Goal: Task Accomplishment & Management: Use online tool/utility

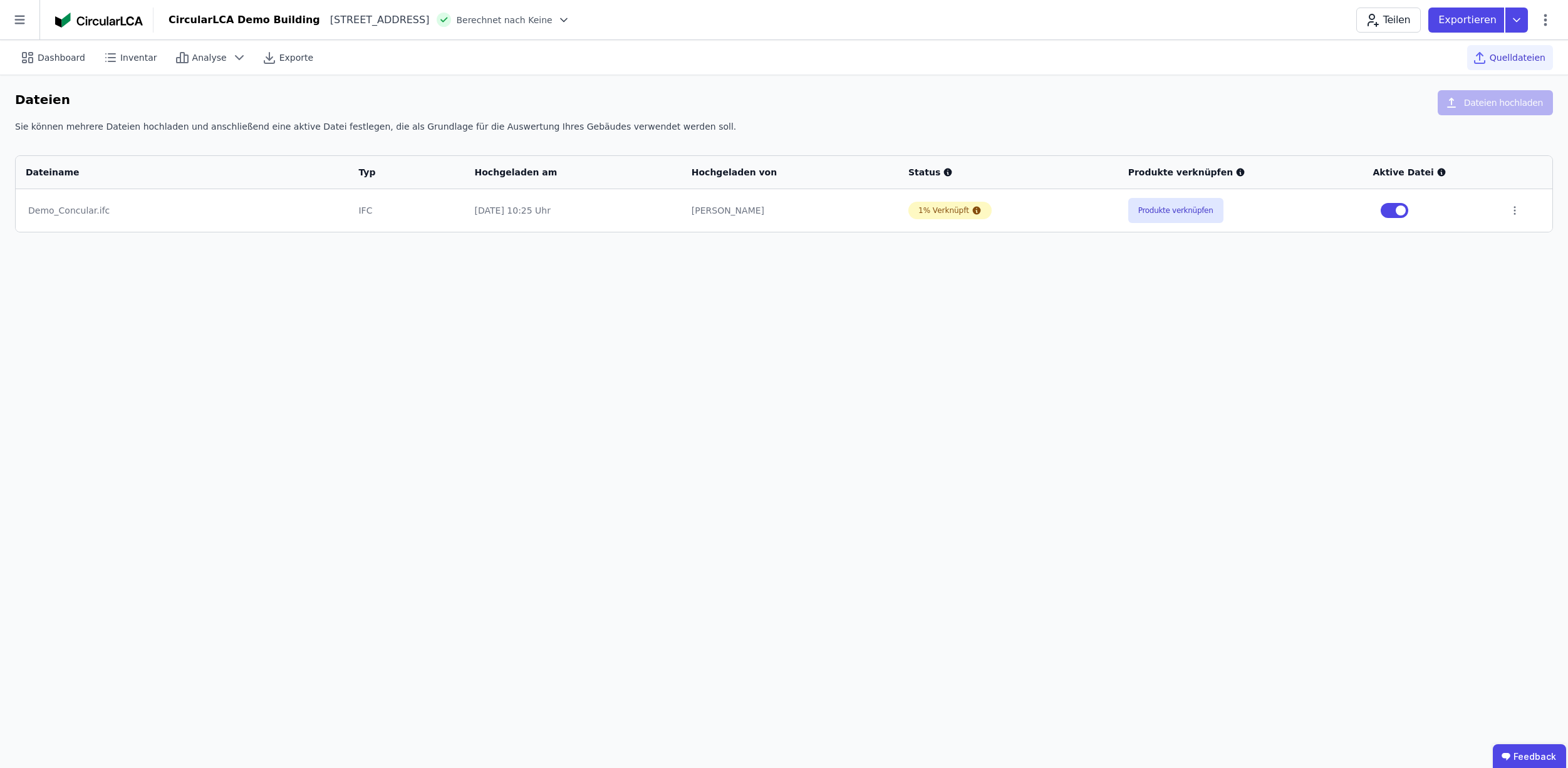
click at [78, 24] on img at bounding box center [98, 20] width 88 height 15
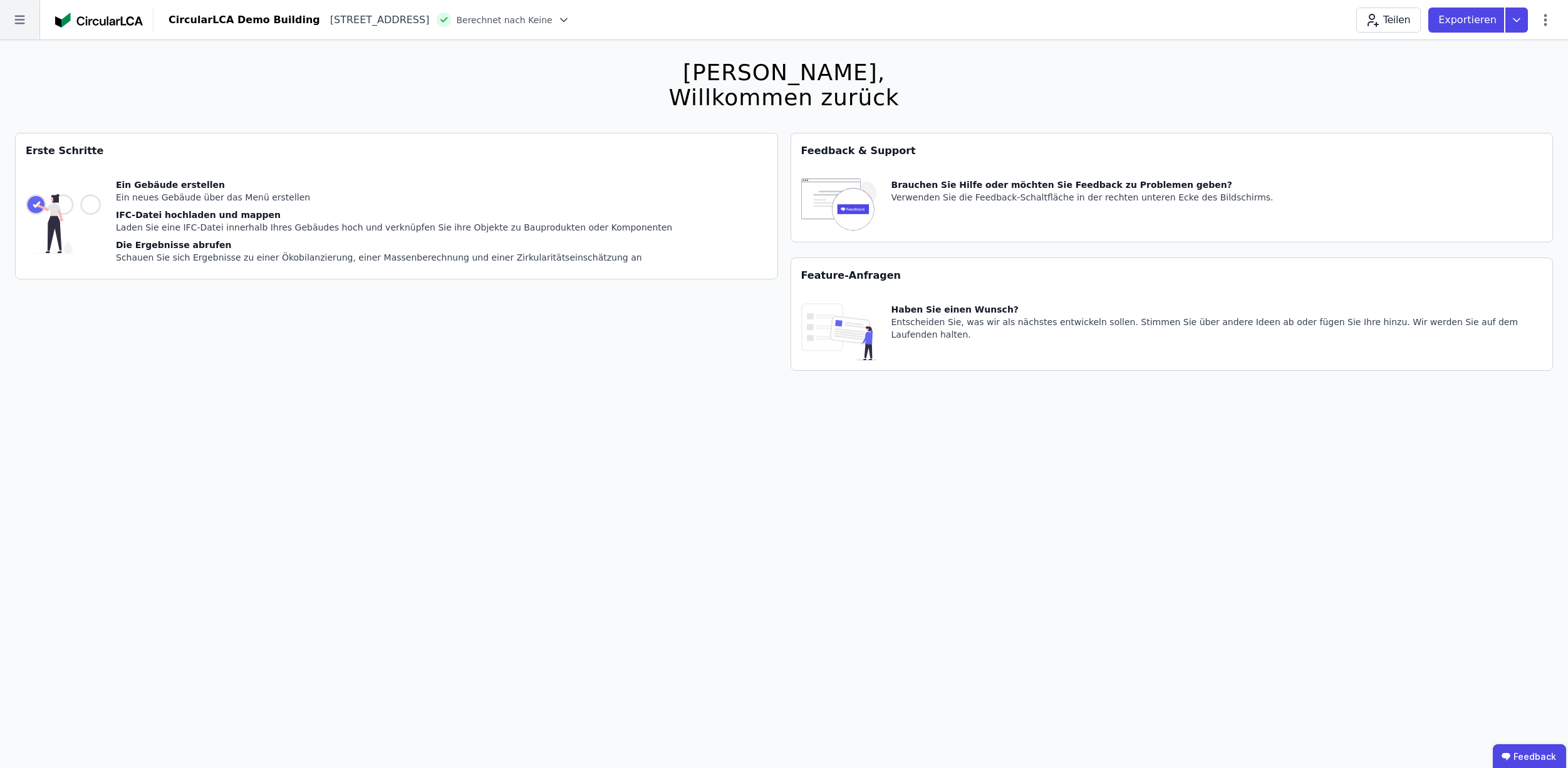
click at [18, 19] on icon at bounding box center [20, 20] width 40 height 40
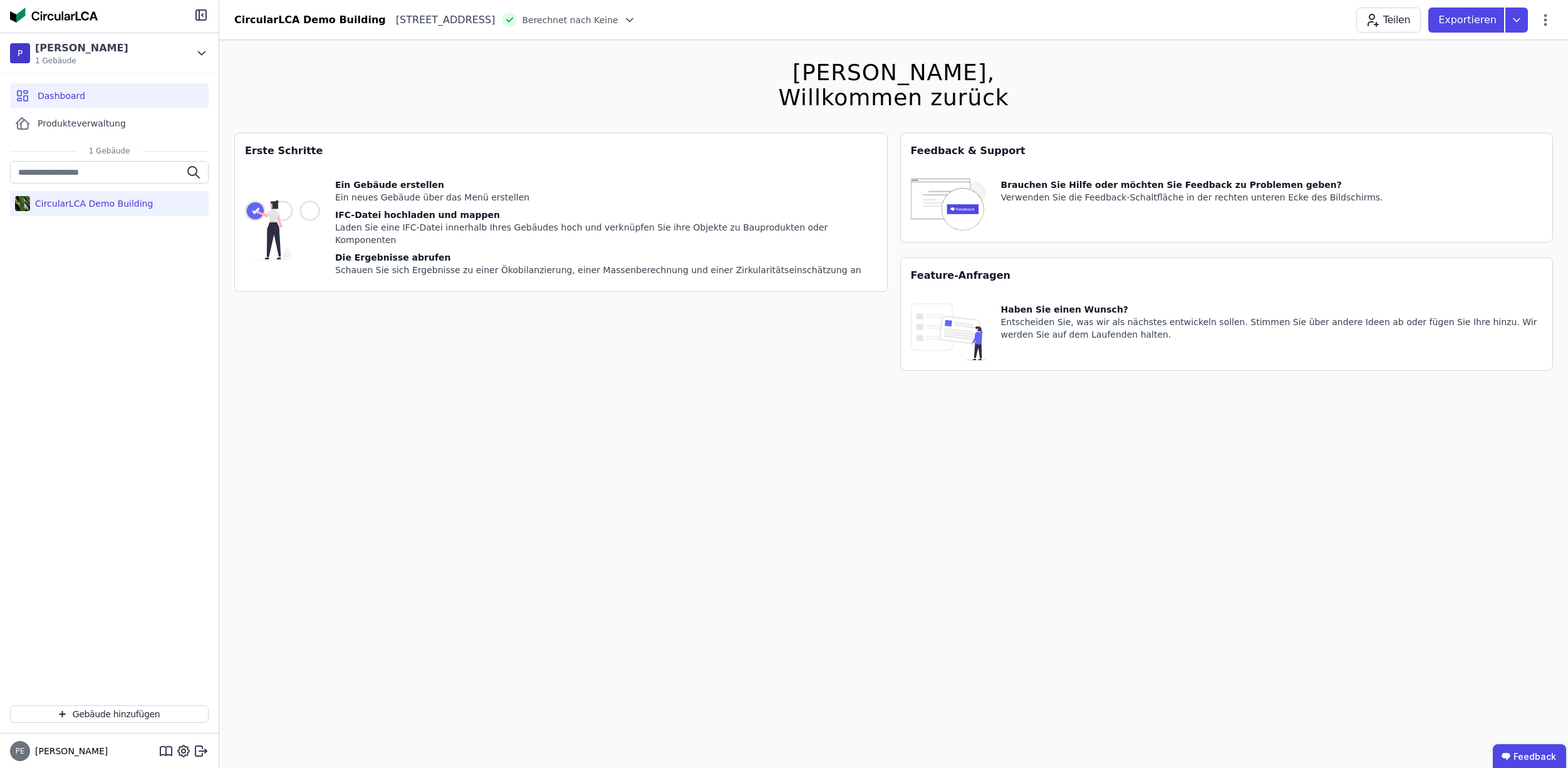
click at [667, 363] on div "Erste Schritte Ein Gebäude erstellen Ein neues Gebäude über das Menü erstellen …" at bounding box center [561, 260] width 653 height 253
click at [770, 162] on div "Erste Schritte" at bounding box center [561, 151] width 652 height 35
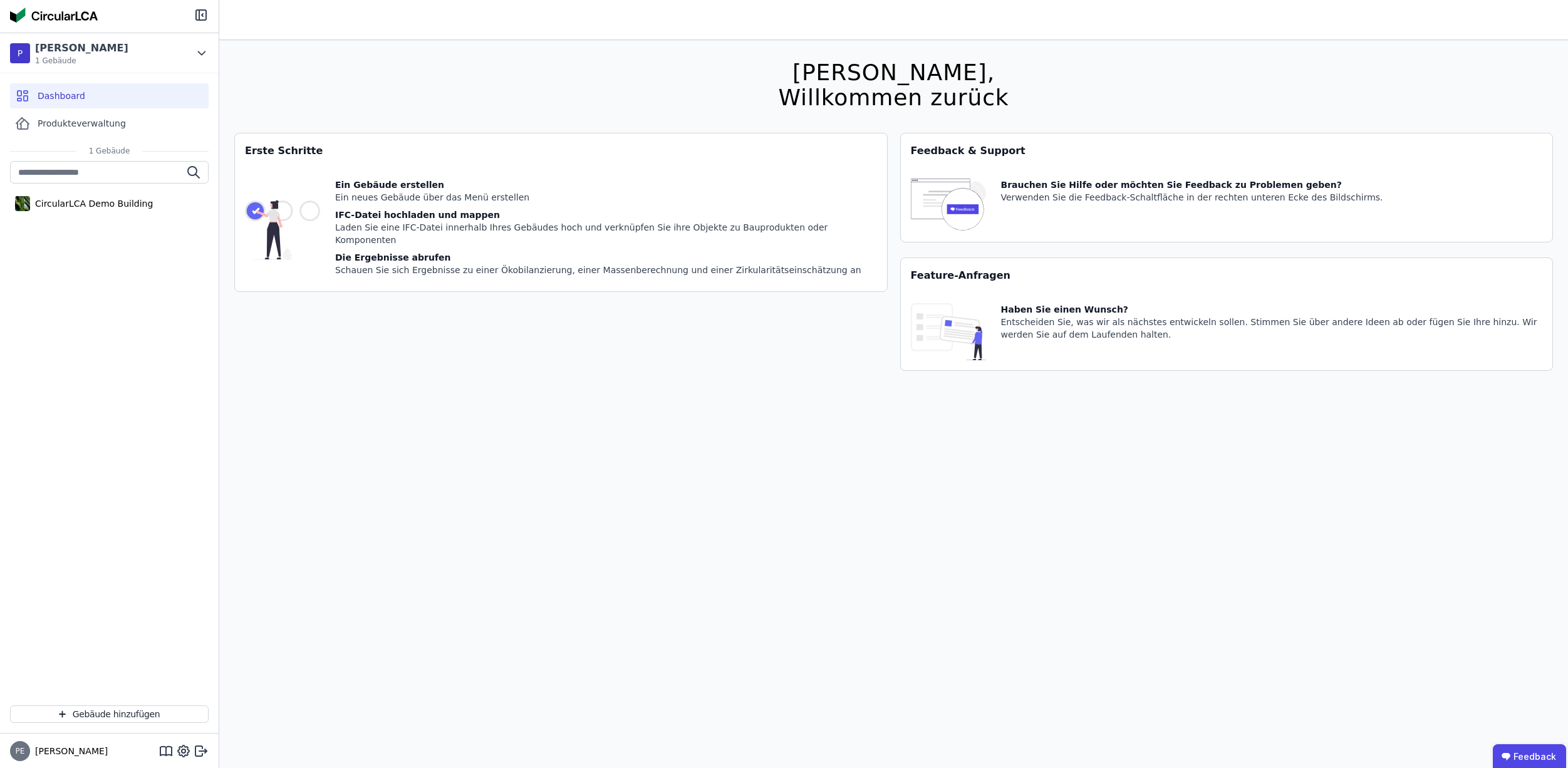
click at [1029, 205] on div "Brauchen Sie Hilfe oder möchten Sie Feedback zu Problemen geben? Verwenden Sie …" at bounding box center [1192, 205] width 382 height 53
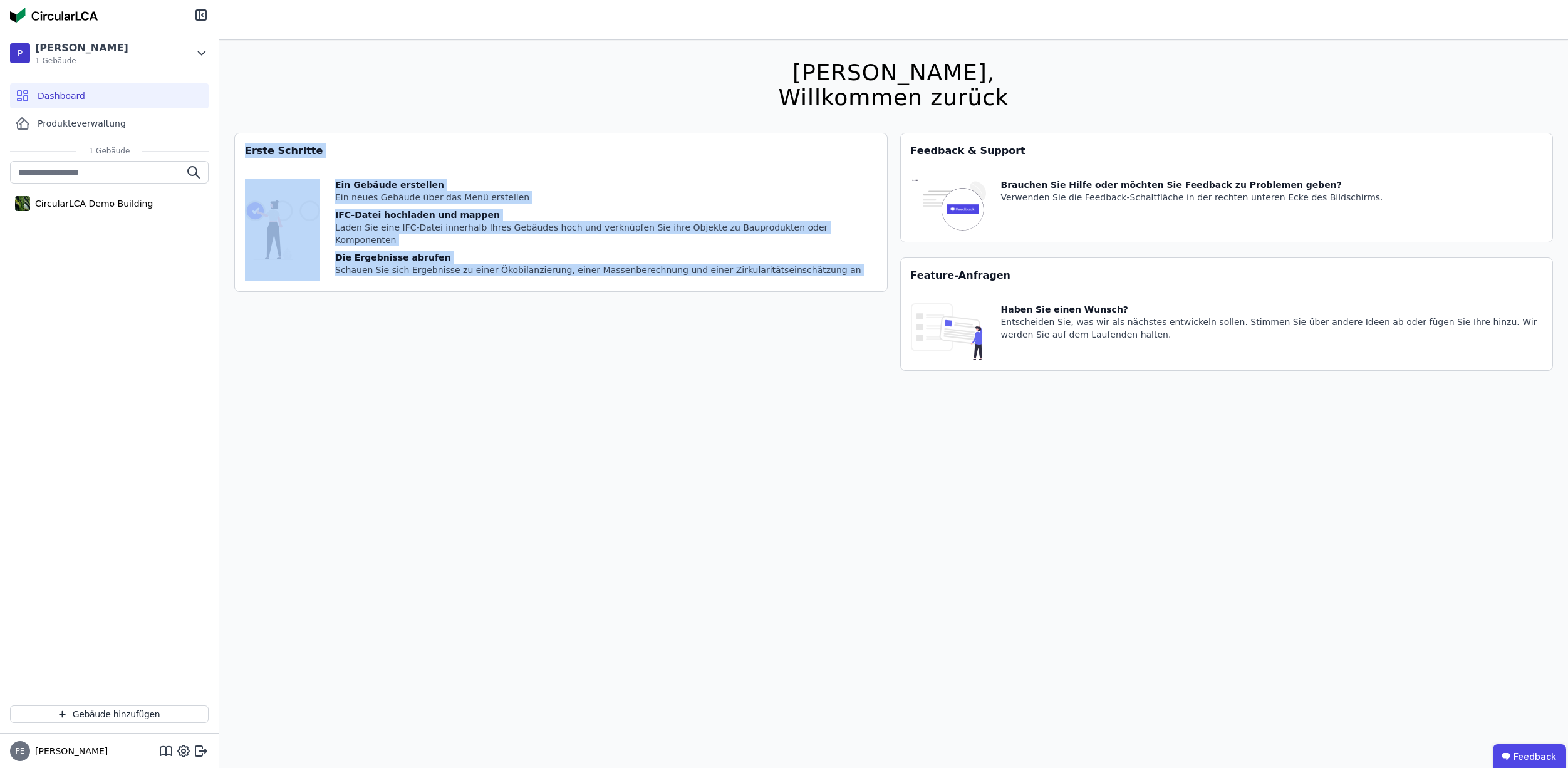
drag, startPoint x: 977, startPoint y: 110, endPoint x: 907, endPoint y: 211, distance: 122.9
click at [953, 134] on div "Hallo Philipp, Willkommen zurück Sie verwenden derzeit eine Beta-Version. Es kö…" at bounding box center [894, 424] width 1319 height 768
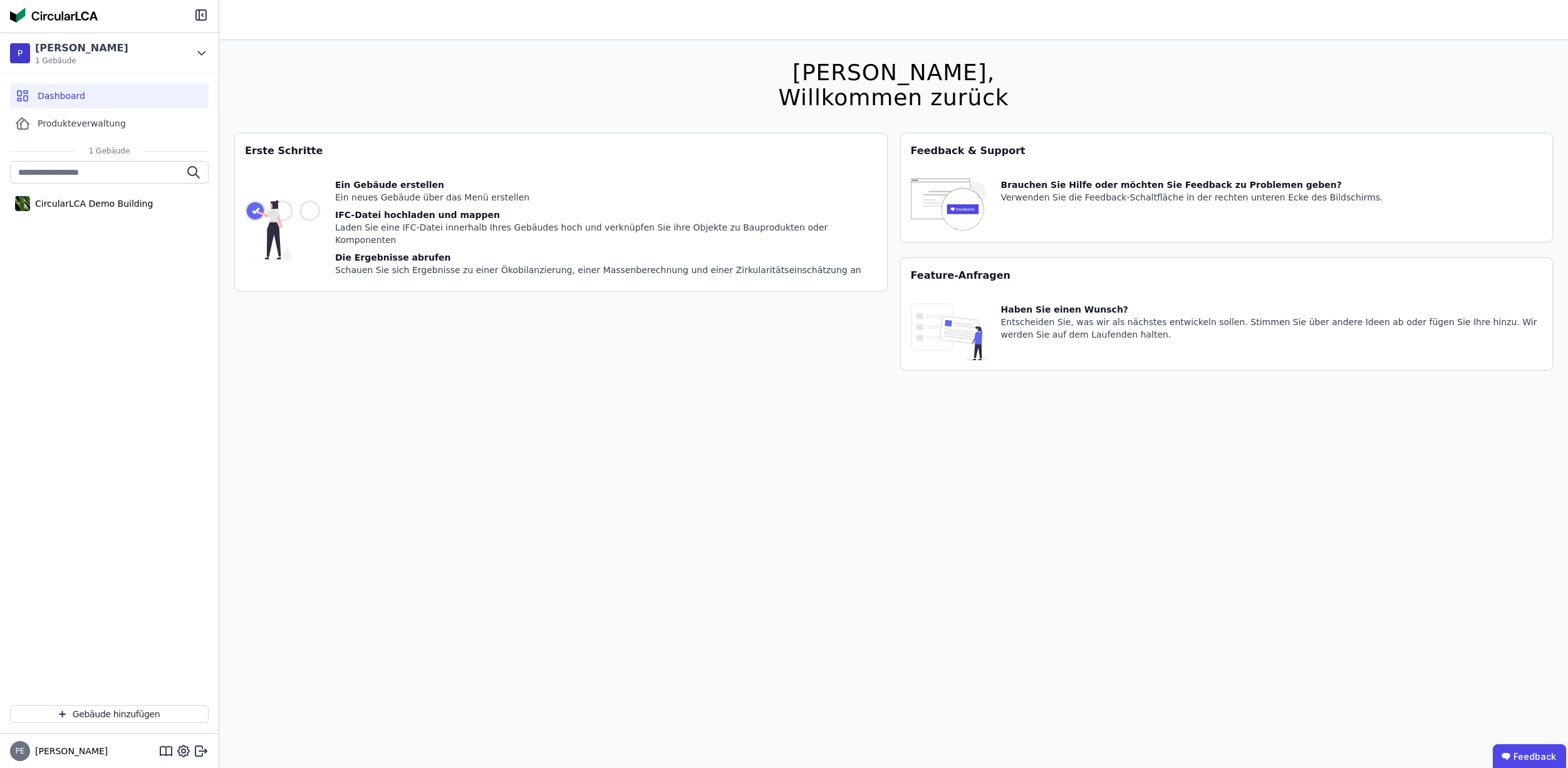
click at [843, 244] on div "Ein Gebäude erstellen Ein neues Gebäude über das Menü erstellen IFC-Datei hochl…" at bounding box center [561, 230] width 652 height 123
drag, startPoint x: 404, startPoint y: 275, endPoint x: 426, endPoint y: 282, distance: 23.1
click at [405, 275] on div "Ein Gebäude erstellen Ein neues Gebäude über das Menü erstellen IFC-Datei hochl…" at bounding box center [561, 230] width 652 height 123
click at [802, 269] on div "Ein Gebäude erstellen Ein neues Gebäude über das Menü erstellen IFC-Datei hochl…" at bounding box center [561, 230] width 652 height 123
click at [1034, 345] on div "Haben Sie einen Wunsch? Entscheiden Sie, was wir als nächstes entwickeln sollen…" at bounding box center [1273, 331] width 542 height 57
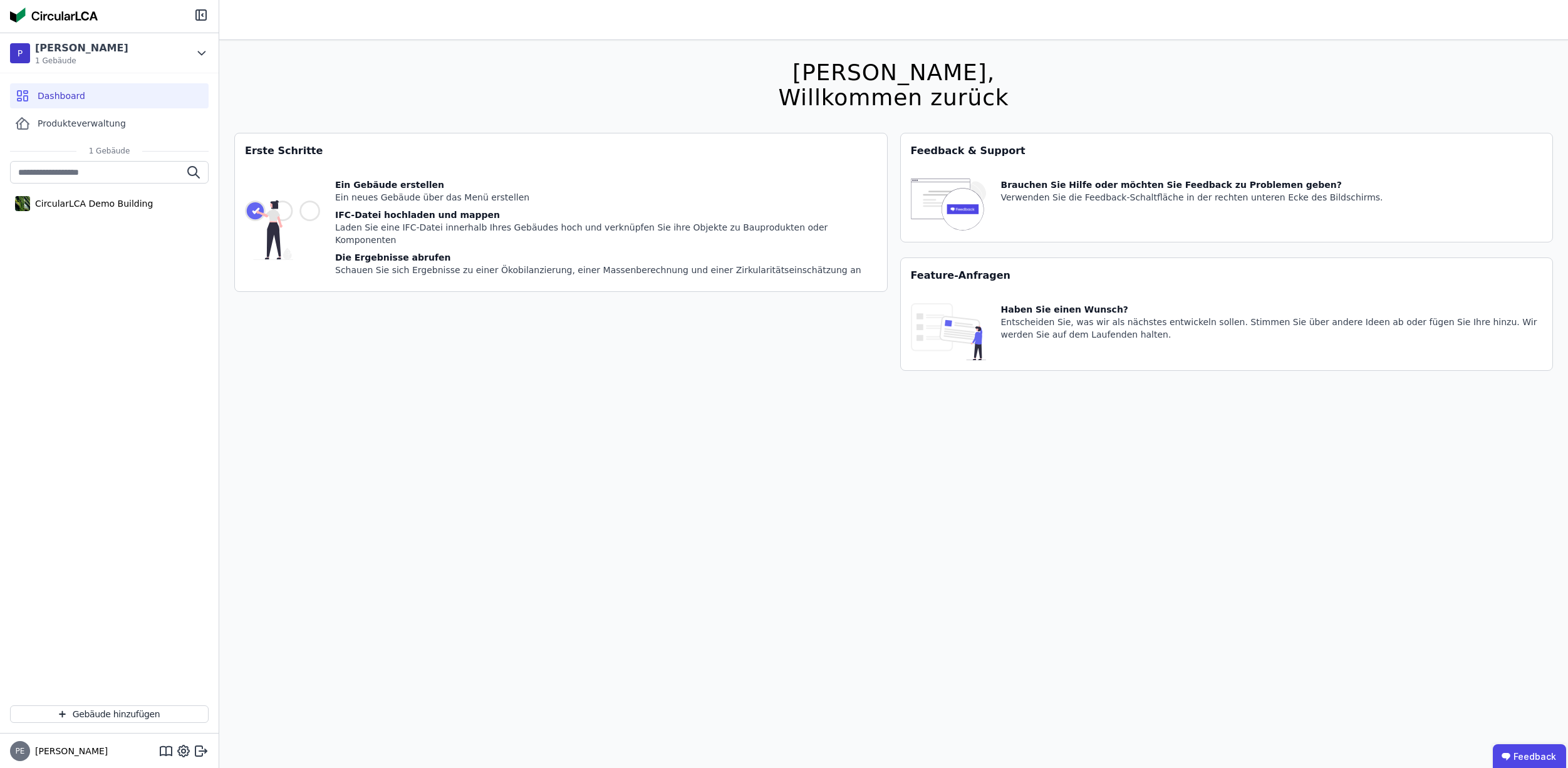
click at [1003, 263] on div "Feature-Anfragen" at bounding box center [1227, 276] width 652 height 35
click at [197, 715] on button "Gebäude hinzufügen" at bounding box center [109, 714] width 198 height 18
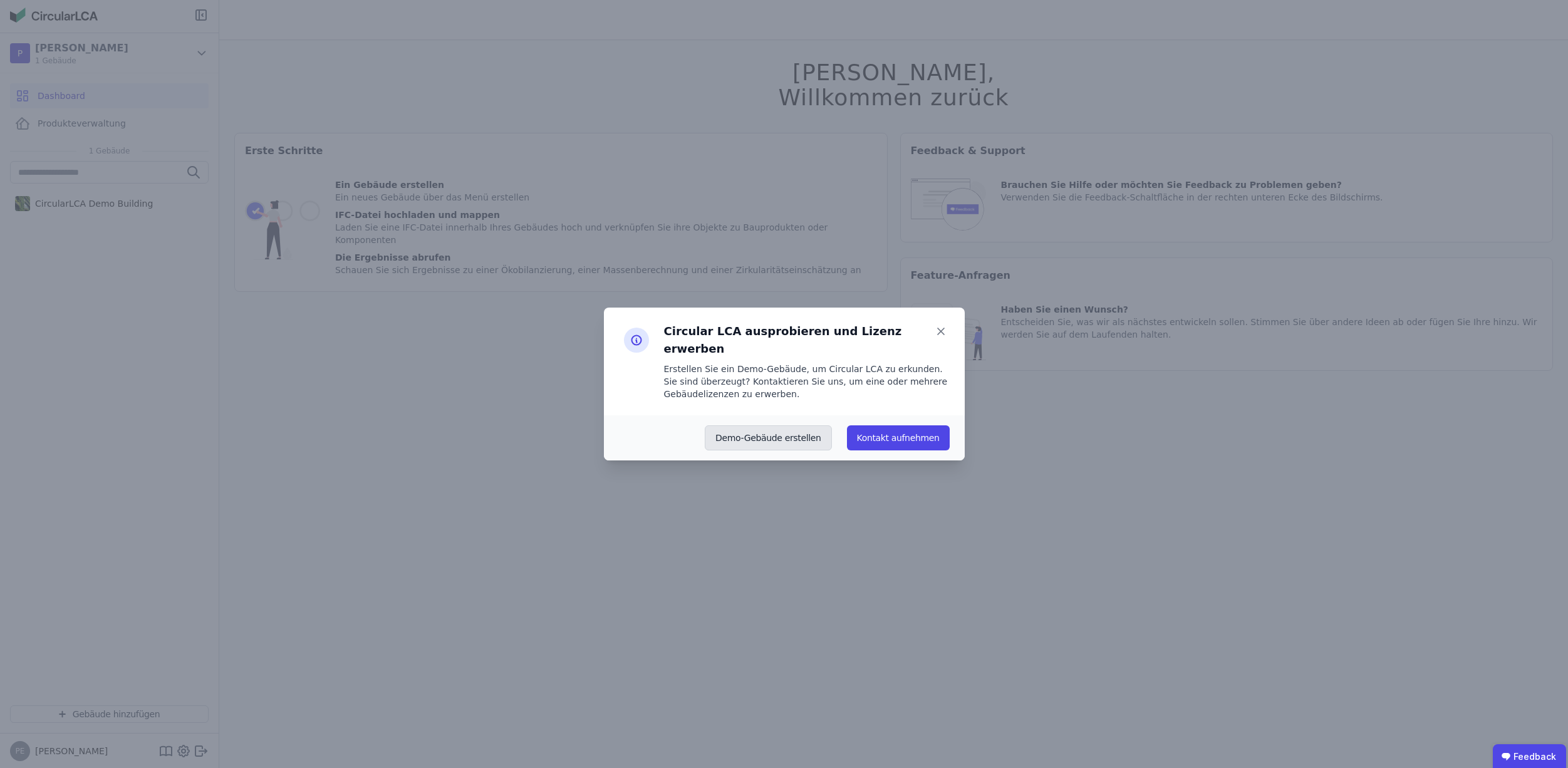
click at [796, 440] on button "Demo-Gebäude erstellen" at bounding box center [768, 437] width 127 height 25
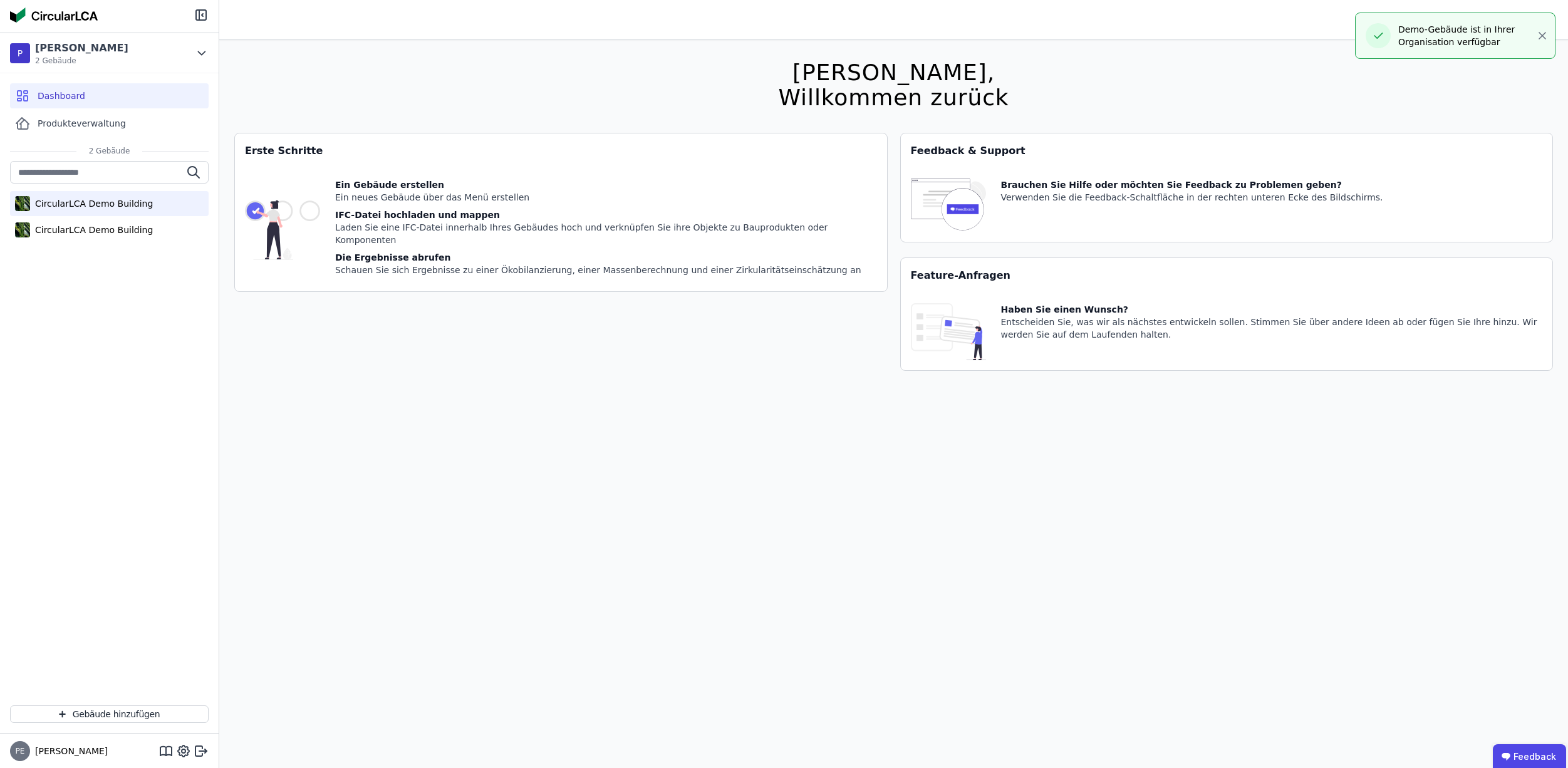
click at [103, 205] on div "CircularLCA Demo Building" at bounding box center [91, 204] width 123 height 12
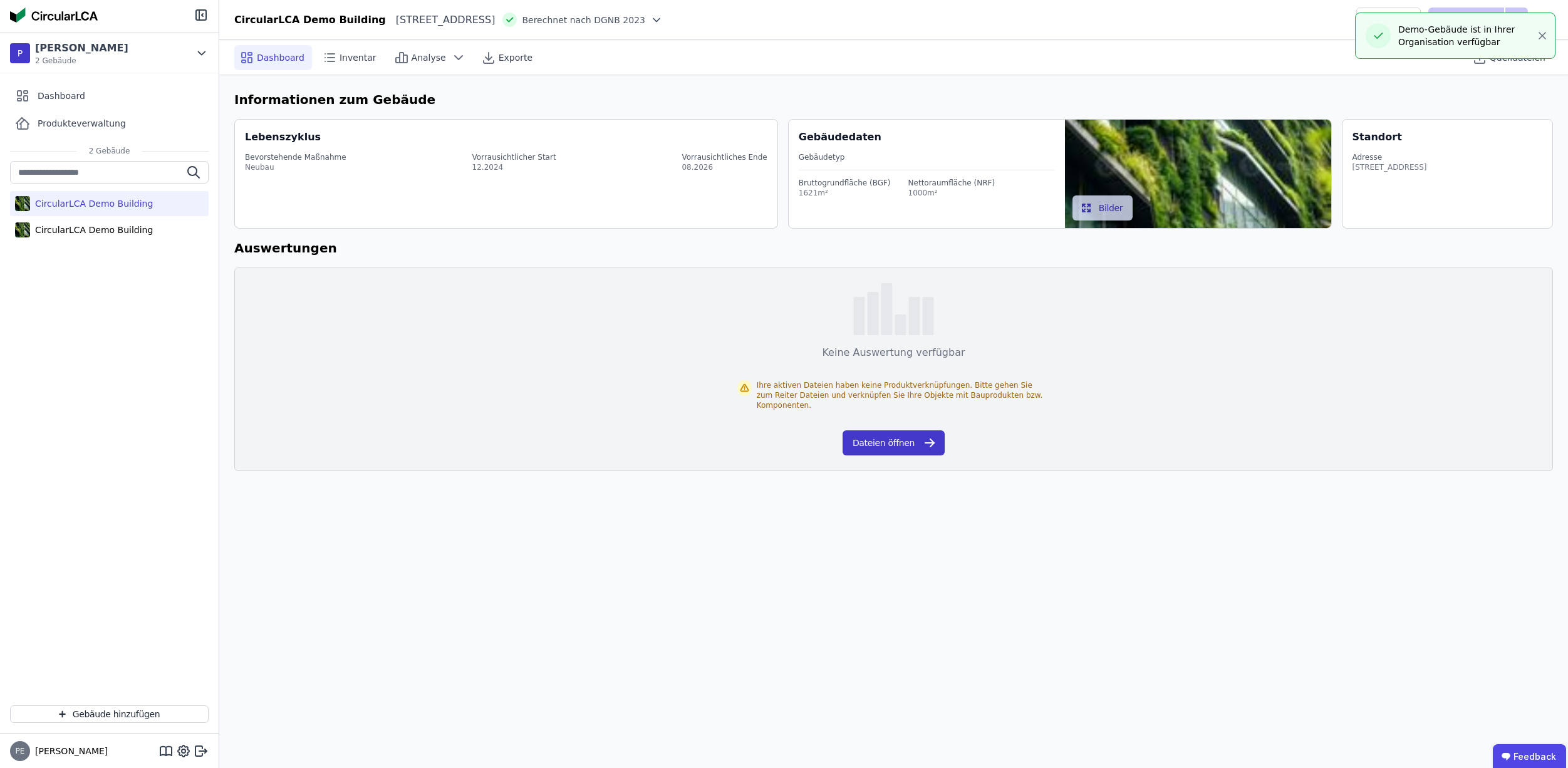
click at [924, 449] on icon "button" at bounding box center [930, 443] width 15 height 15
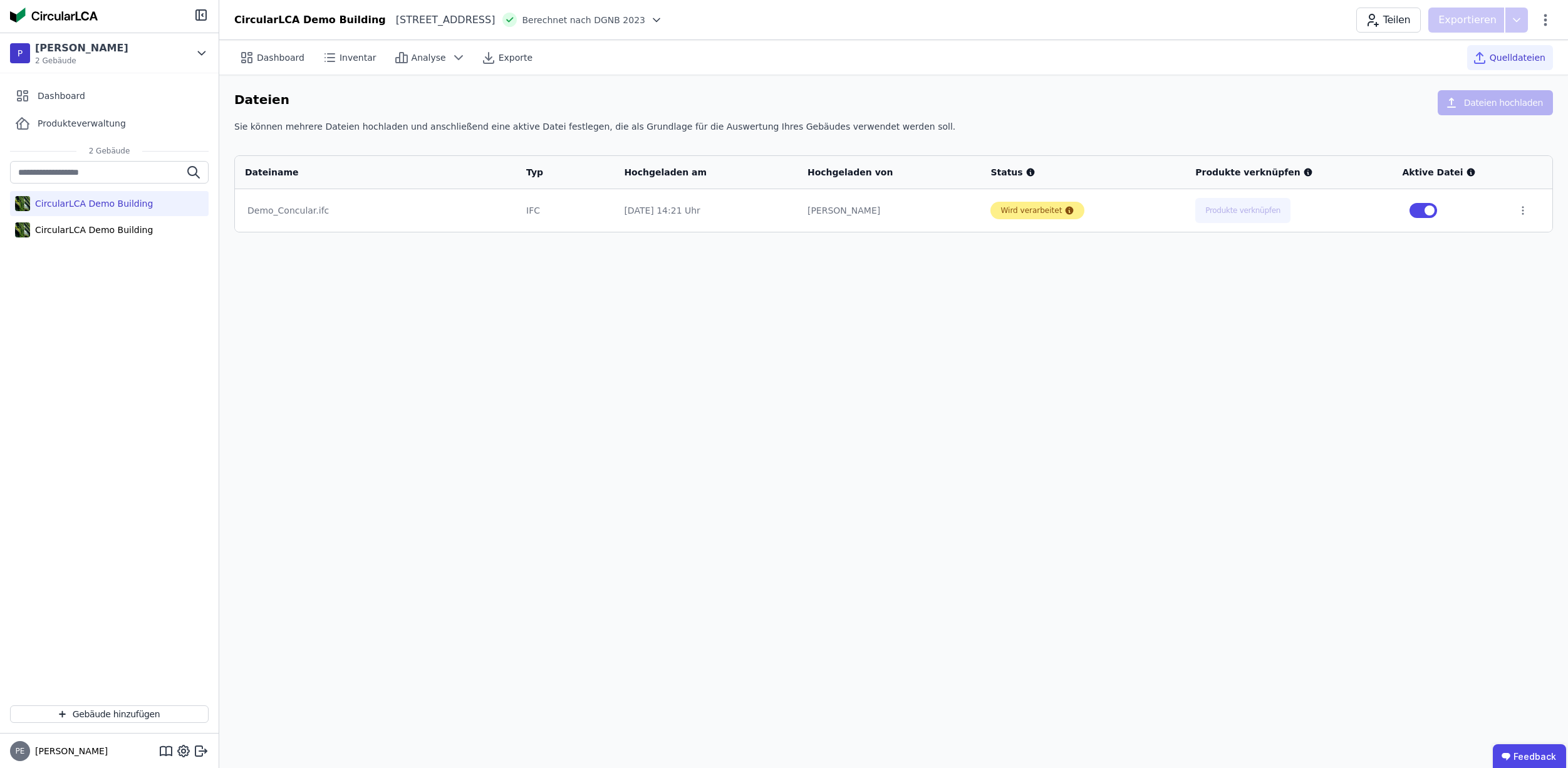
click at [1017, 209] on div "Wird verarbeitet" at bounding box center [1031, 210] width 61 height 10
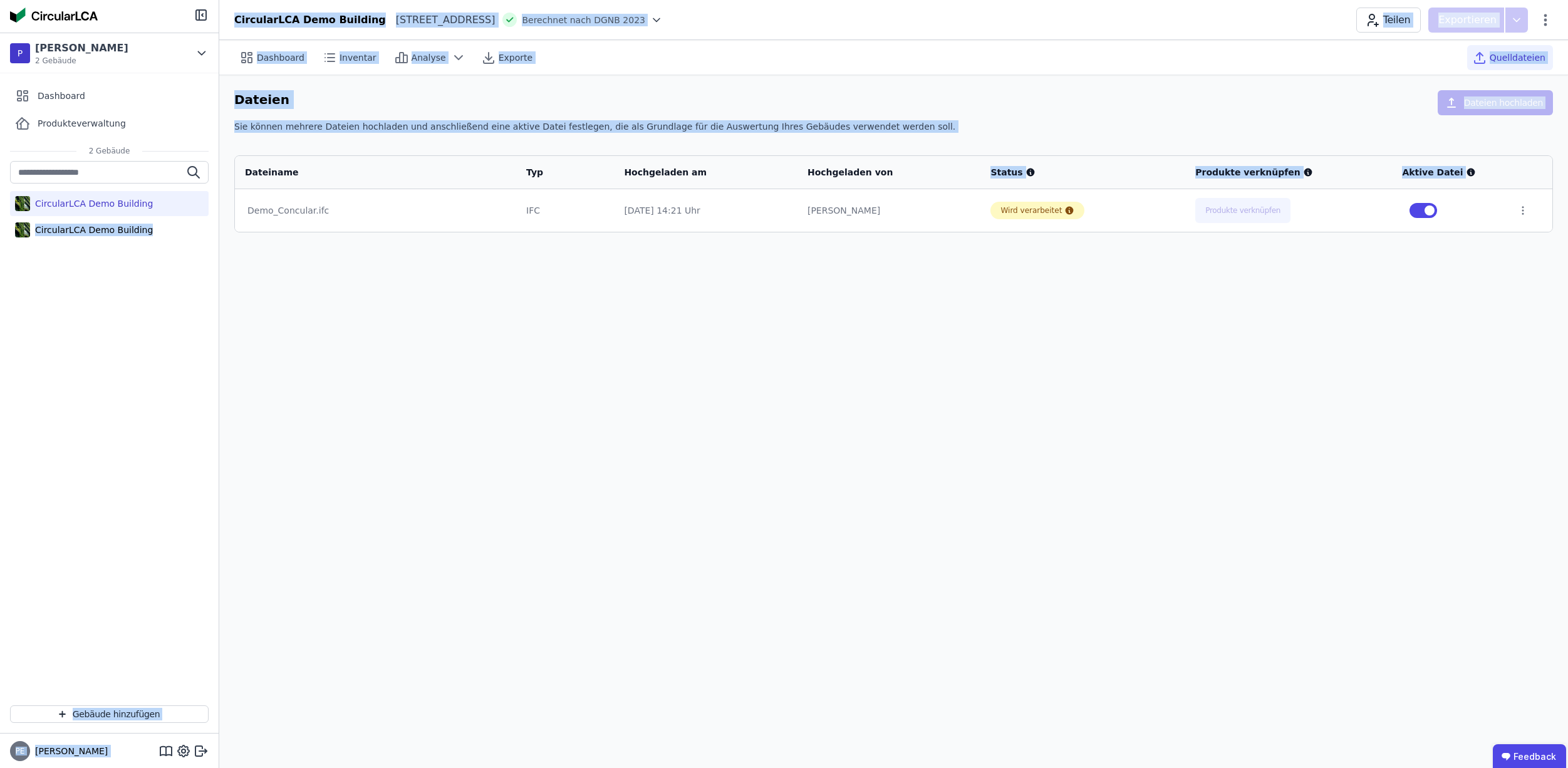
drag, startPoint x: 179, startPoint y: 222, endPoint x: 260, endPoint y: 208, distance: 82.2
click at [253, 209] on div "P Philipp Ecker 2 Gebäude Dashboard Produkteverwaltung 2 Gebäude CircularLCA De…" at bounding box center [784, 384] width 1568 height 768
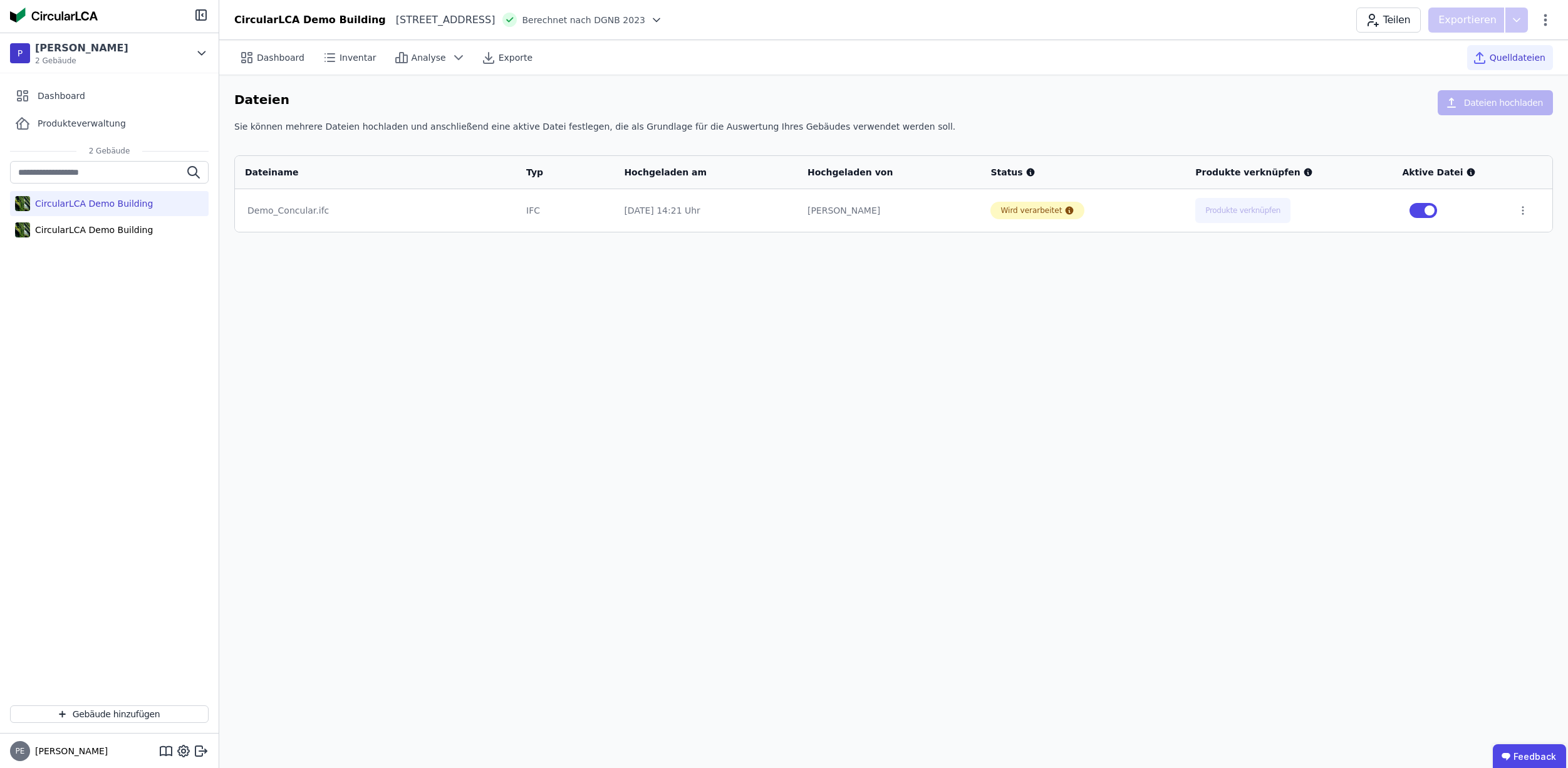
click at [276, 208] on div "Demo_Concular.ifc" at bounding box center [376, 211] width 256 height 12
click at [344, 221] on td "Demo_Concular.ifc" at bounding box center [376, 211] width 282 height 43
drag, startPoint x: 264, startPoint y: 219, endPoint x: 273, endPoint y: 220, distance: 9.1
click at [266, 219] on td "Demo_Concular.ifc" at bounding box center [376, 211] width 282 height 43
click at [292, 200] on td "Demo_Concular.ifc" at bounding box center [376, 211] width 282 height 43
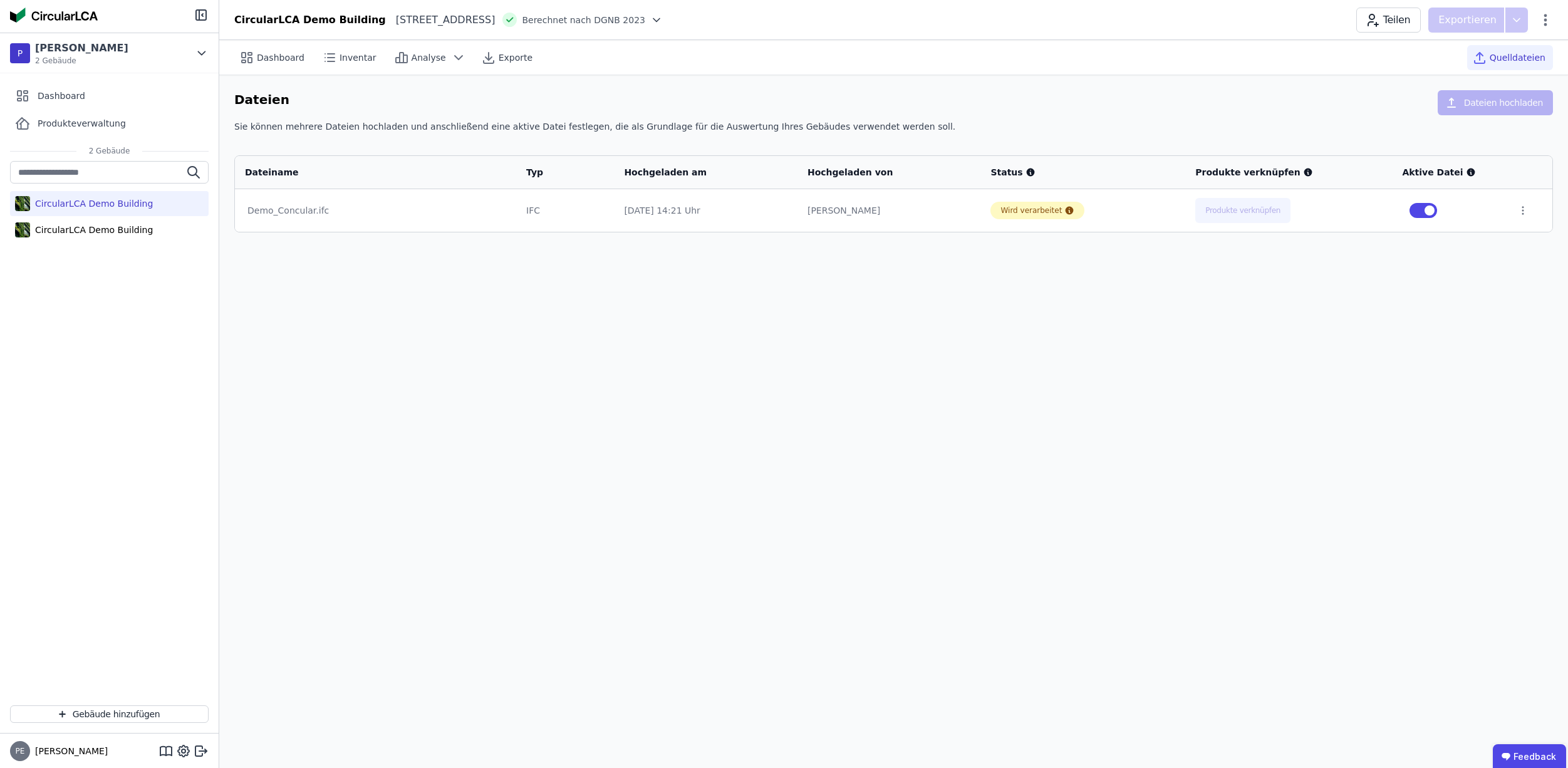
click at [297, 214] on div "Demo_Concular.ifc" at bounding box center [376, 211] width 256 height 12
click at [296, 213] on div "Demo_Concular.ifc" at bounding box center [376, 211] width 256 height 12
click at [296, 211] on div "Demo_Concular.ifc" at bounding box center [376, 211] width 256 height 12
drag, startPoint x: 544, startPoint y: 199, endPoint x: 561, endPoint y: 201, distance: 17.1
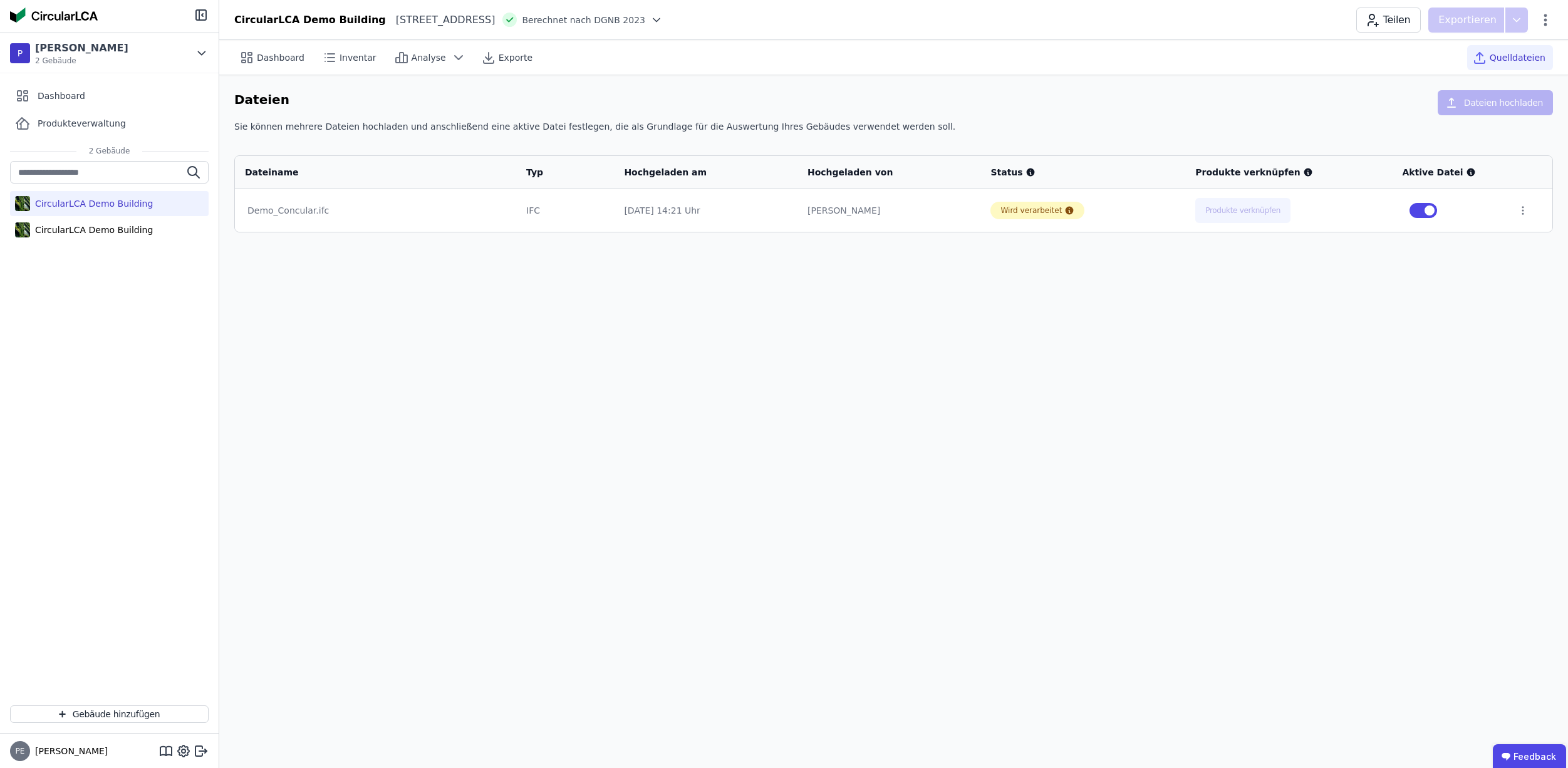
click at [561, 201] on tr "Demo_Concular.ifc IFC 25.09.25 14:21 Uhr Benjamin Lammers Wird verarbeitet Prod…" at bounding box center [894, 211] width 1318 height 43
drag, startPoint x: 622, startPoint y: 209, endPoint x: 686, endPoint y: 219, distance: 64.8
click at [659, 215] on tr "Demo_Concular.ifc IFC 25.09.25 14:21 Uhr Benjamin Lammers Wird verarbeitet Prod…" at bounding box center [894, 211] width 1318 height 43
drag, startPoint x: 801, startPoint y: 220, endPoint x: 949, endPoint y: 224, distance: 148.1
click at [798, 220] on td "25.09.25 14:21 Uhr" at bounding box center [705, 211] width 183 height 43
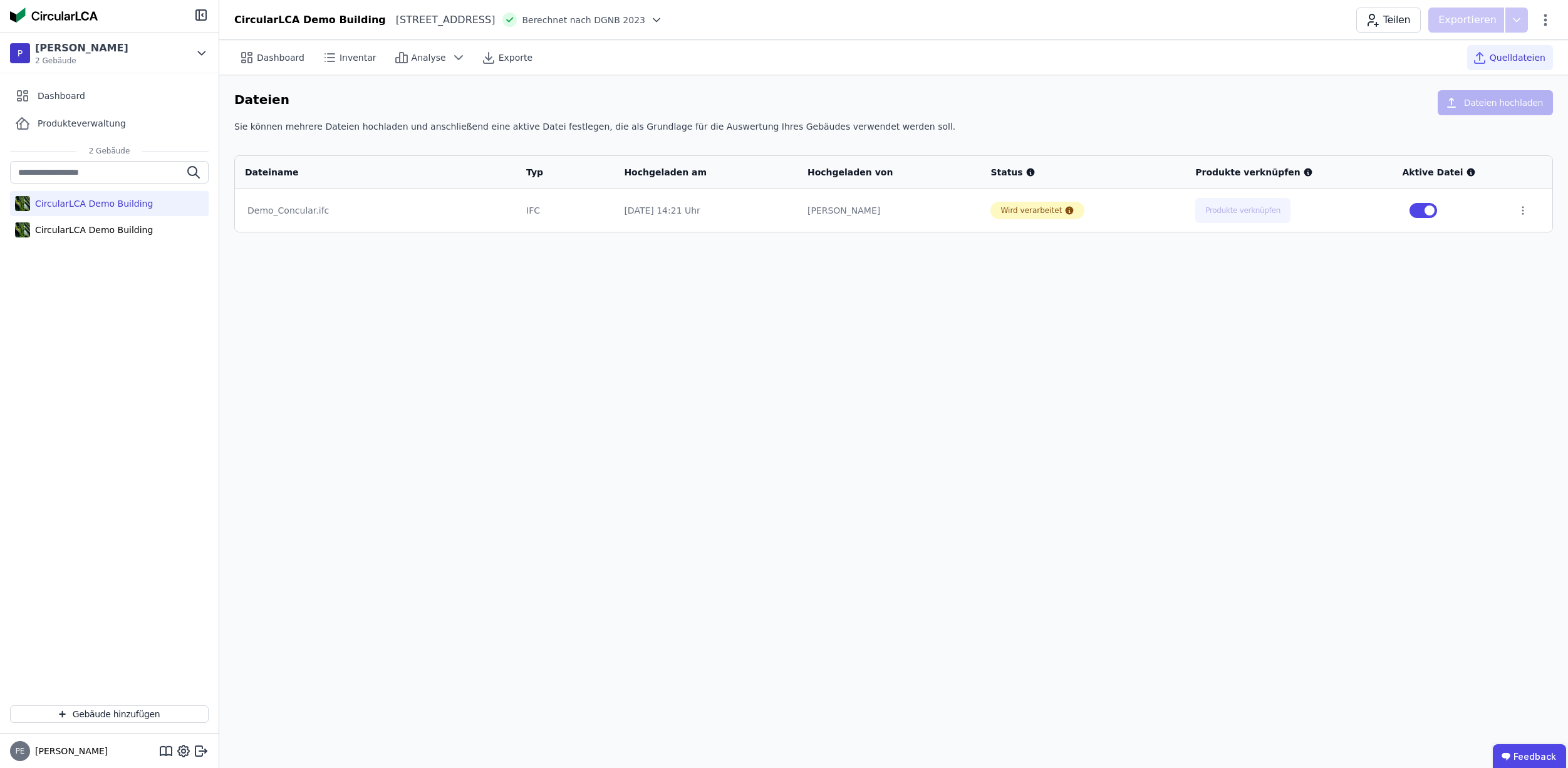
drag, startPoint x: 949, startPoint y: 224, endPoint x: 979, endPoint y: 224, distance: 30.0
click at [979, 224] on tr "Demo_Concular.ifc IFC 25.09.25 14:21 Uhr Benjamin Lammers Wird verarbeitet Prod…" at bounding box center [894, 211] width 1318 height 43
drag, startPoint x: 1118, startPoint y: 229, endPoint x: 1141, endPoint y: 233, distance: 23.3
click at [1125, 231] on div "Dateiname Typ Hochgeladen am Hochgeladen von Status Produkte verknüpfen Aktive …" at bounding box center [894, 194] width 1319 height 77
click at [1276, 224] on td "Produkte verknüpfen" at bounding box center [1289, 211] width 207 height 43
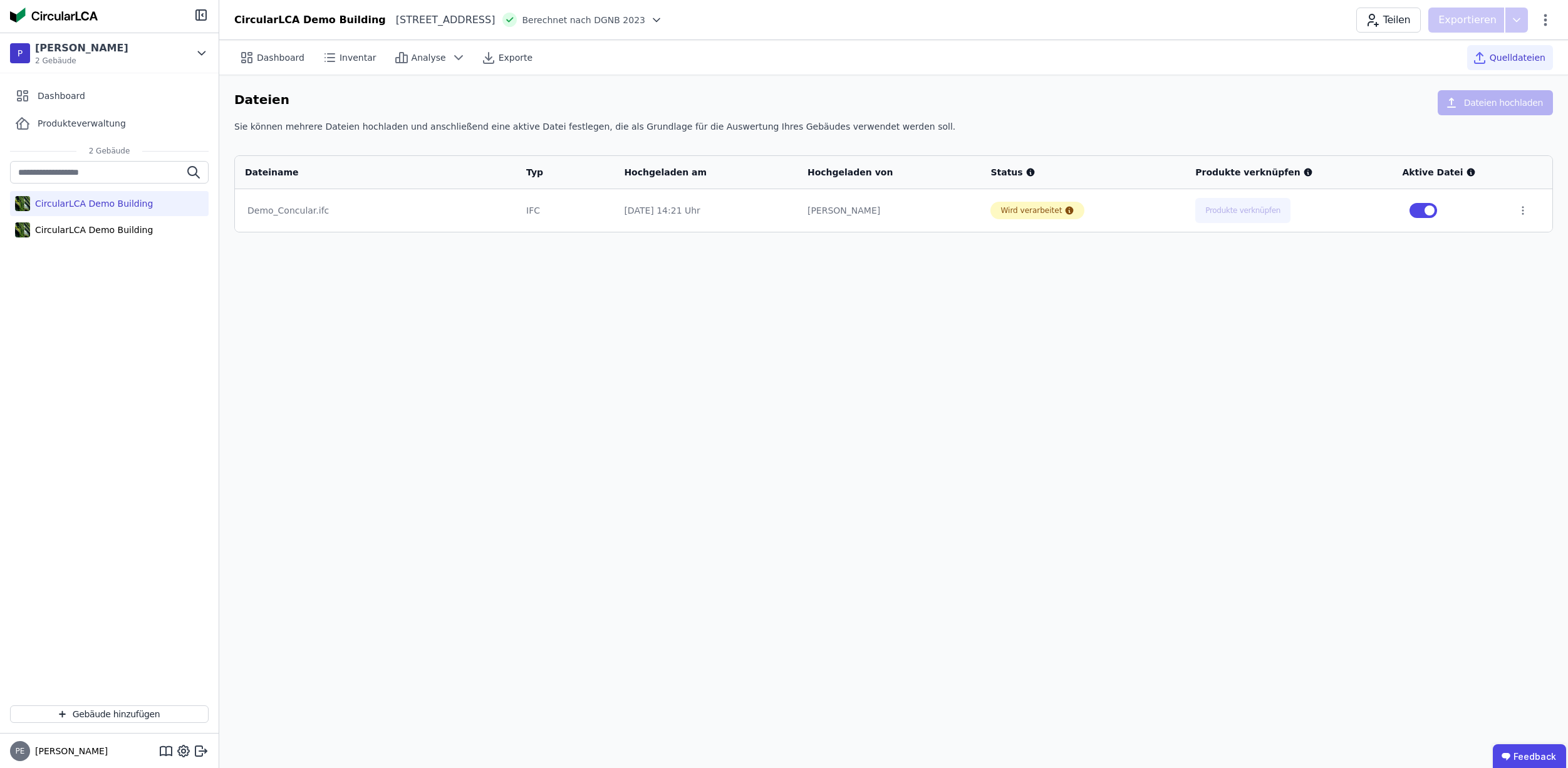
drag, startPoint x: 1360, startPoint y: 215, endPoint x: 1392, endPoint y: 223, distance: 33.0
click at [1372, 219] on div "Produkte verknüpfen" at bounding box center [1289, 210] width 187 height 25
drag, startPoint x: 1428, startPoint y: 222, endPoint x: 1478, endPoint y: 231, distance: 50.8
click at [1478, 231] on td at bounding box center [1450, 211] width 115 height 43
click at [1515, 211] on td at bounding box center [1530, 211] width 45 height 43
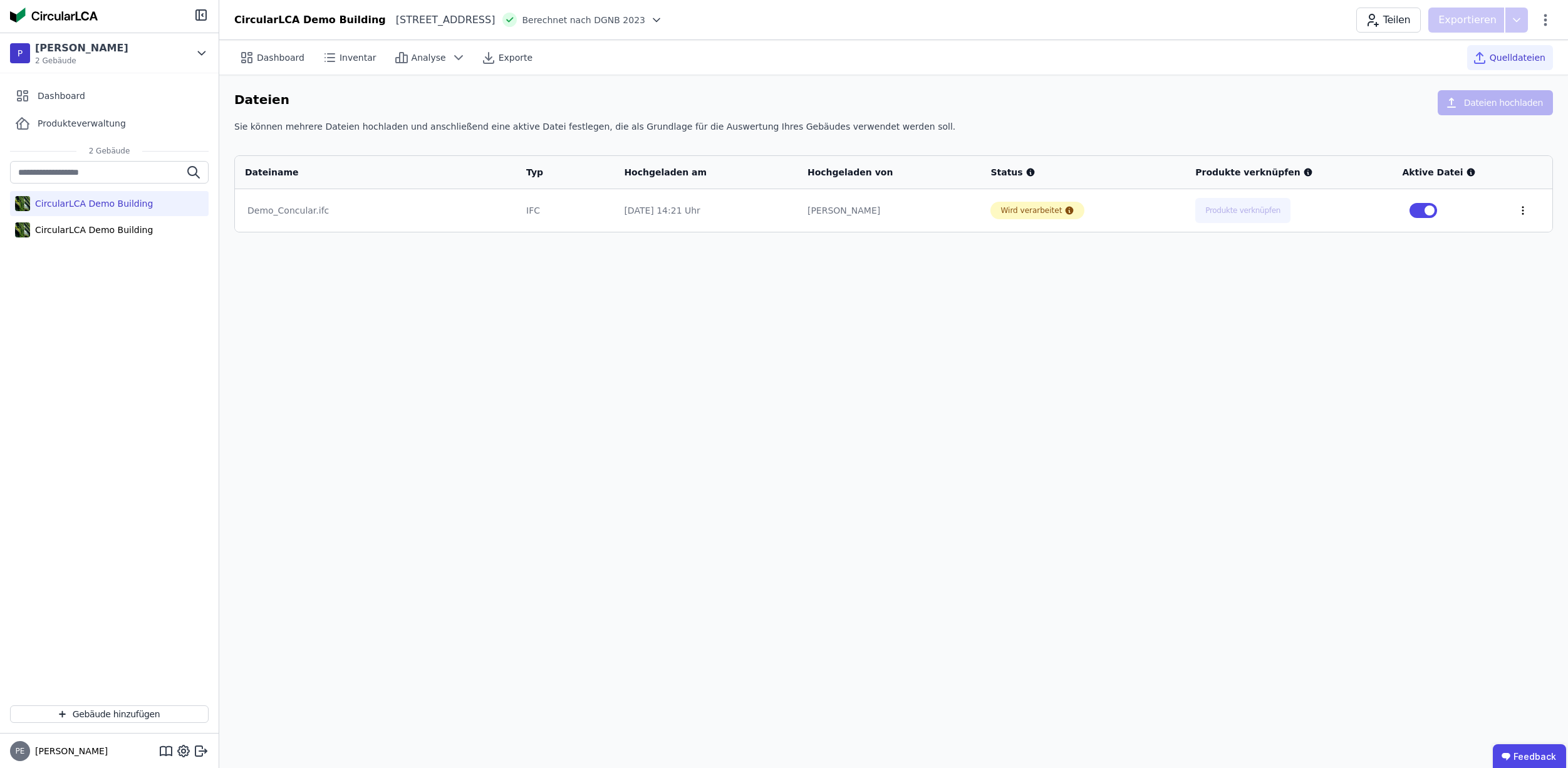
click at [1520, 212] on icon at bounding box center [1523, 210] width 11 height 11
drag, startPoint x: 1387, startPoint y: 299, endPoint x: 1076, endPoint y: 270, distance: 312.3
click at [1387, 299] on div "Dashboard Inventar Analyse Exporte Quelldateien Dateien Dateien hochladen Sie k…" at bounding box center [893, 405] width 1349 height 728
click at [1034, 205] on div "Wird verarbeitet" at bounding box center [1037, 210] width 94 height 18
click at [1011, 227] on td "Wird verarbeitet" at bounding box center [1082, 211] width 205 height 43
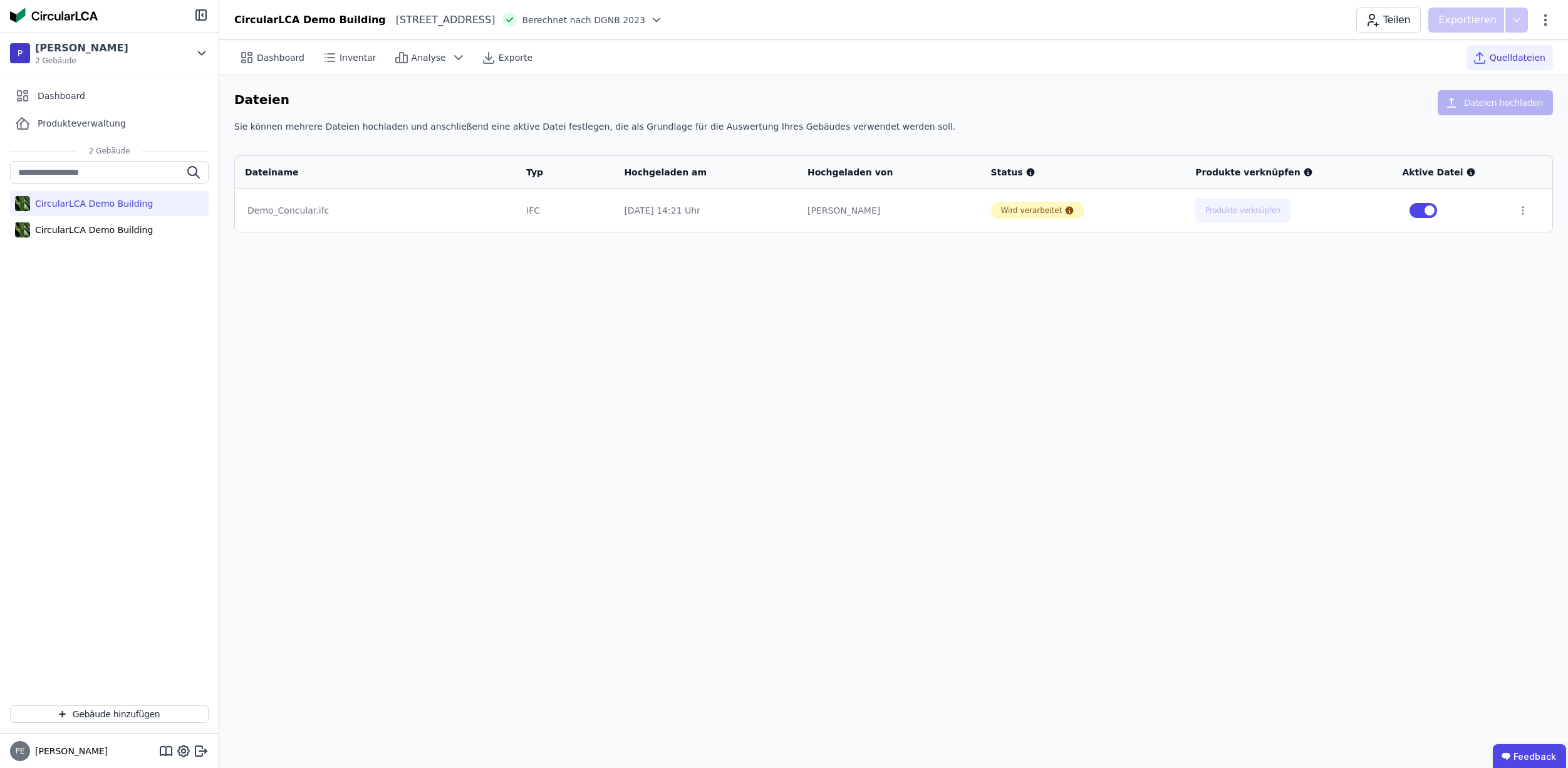
click at [879, 198] on td "[PERSON_NAME]" at bounding box center [889, 211] width 183 height 43
click at [851, 209] on div "[PERSON_NAME]" at bounding box center [889, 211] width 163 height 12
click at [699, 187] on div "Hochgeladen am" at bounding box center [705, 172] width 183 height 33
click at [490, 143] on div "Dateiname Typ Hochgeladen am Hochgeladen von Status Produkte verknüpfen Aktive …" at bounding box center [894, 187] width 1319 height 89
click at [331, 110] on div "Dateien Dateien hochladen" at bounding box center [894, 105] width 1319 height 30
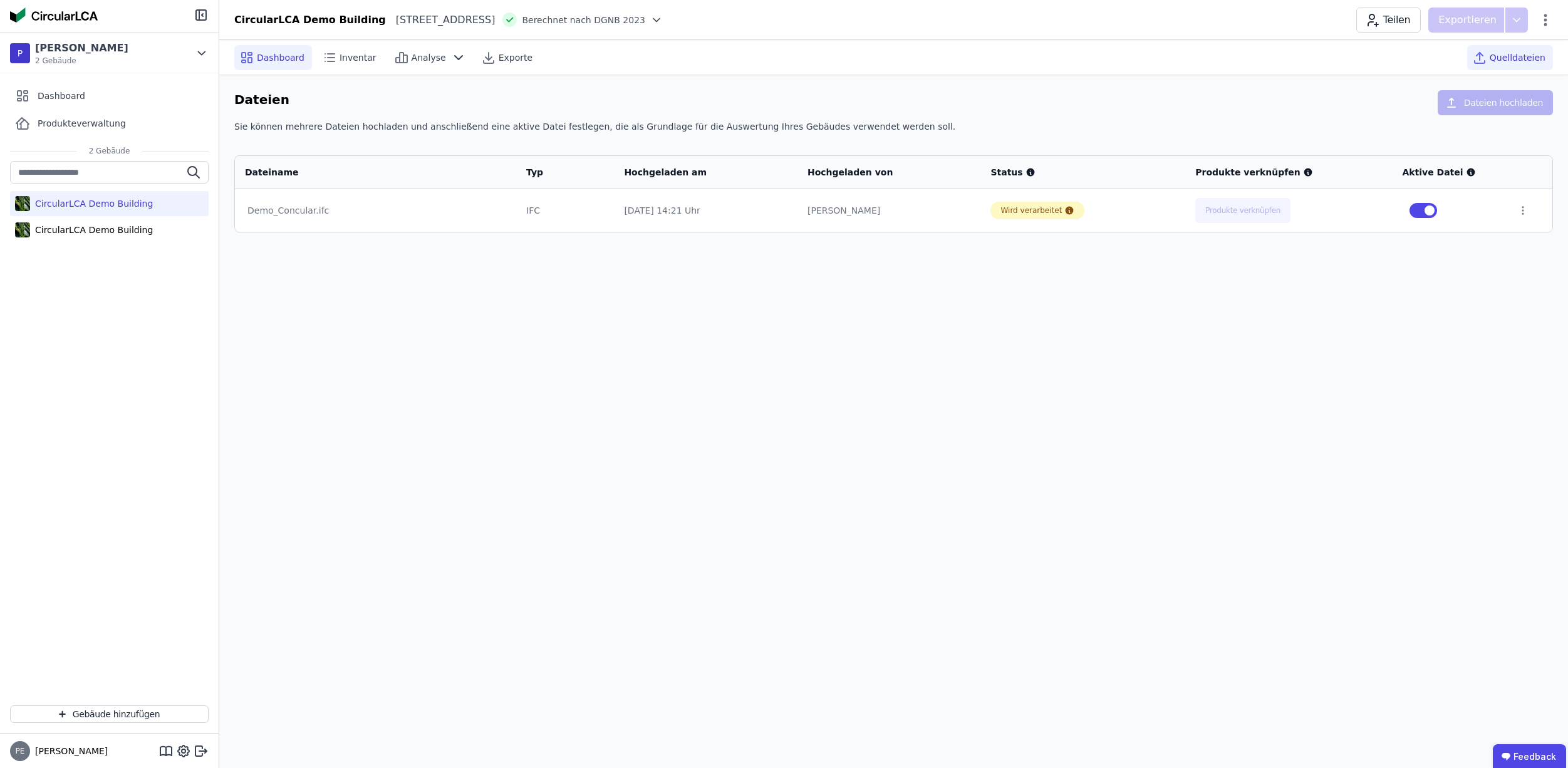
click at [260, 56] on span "Dashboard" at bounding box center [281, 57] width 47 height 12
